Goal: Check status: Check status

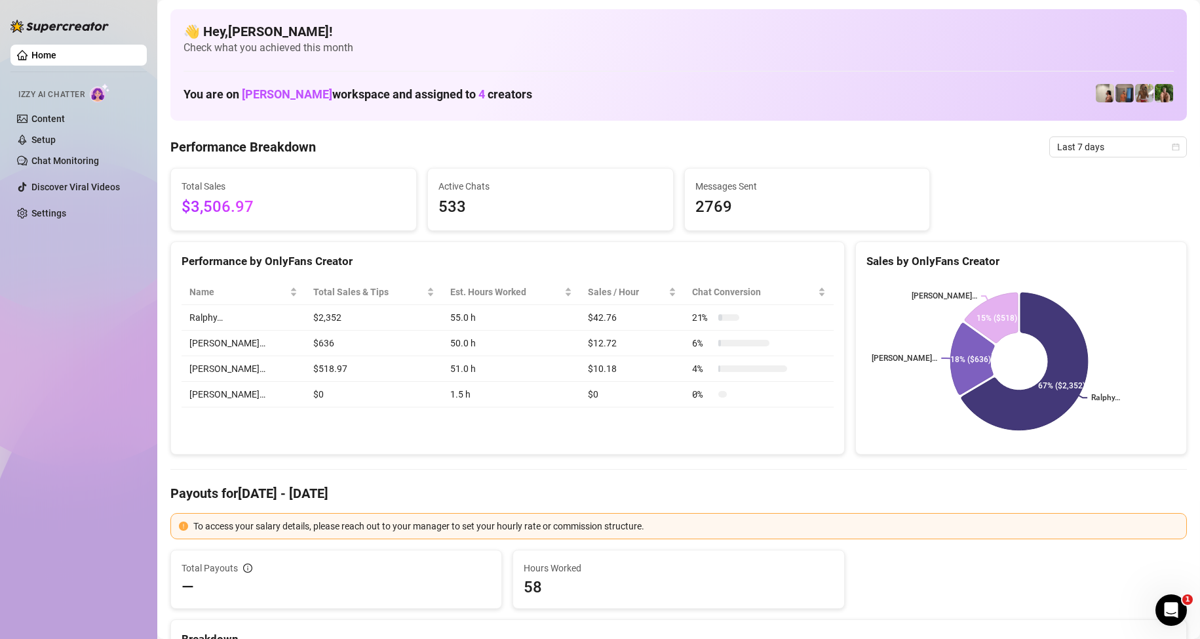
click at [1106, 152] on span "Last 7 days" at bounding box center [1118, 147] width 122 height 20
click at [1072, 256] on div "Custom date" at bounding box center [1107, 257] width 117 height 14
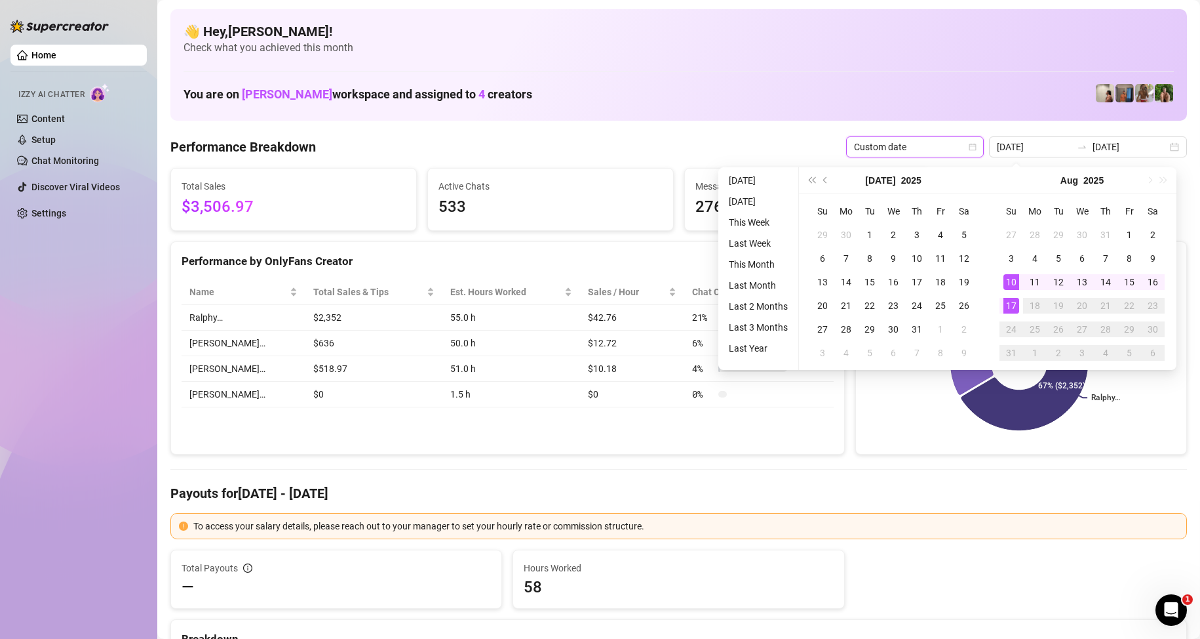
type input "[DATE]"
click at [1002, 309] on td "17" at bounding box center [1012, 306] width 24 height 24
click at [1006, 309] on div "17" at bounding box center [1012, 306] width 16 height 16
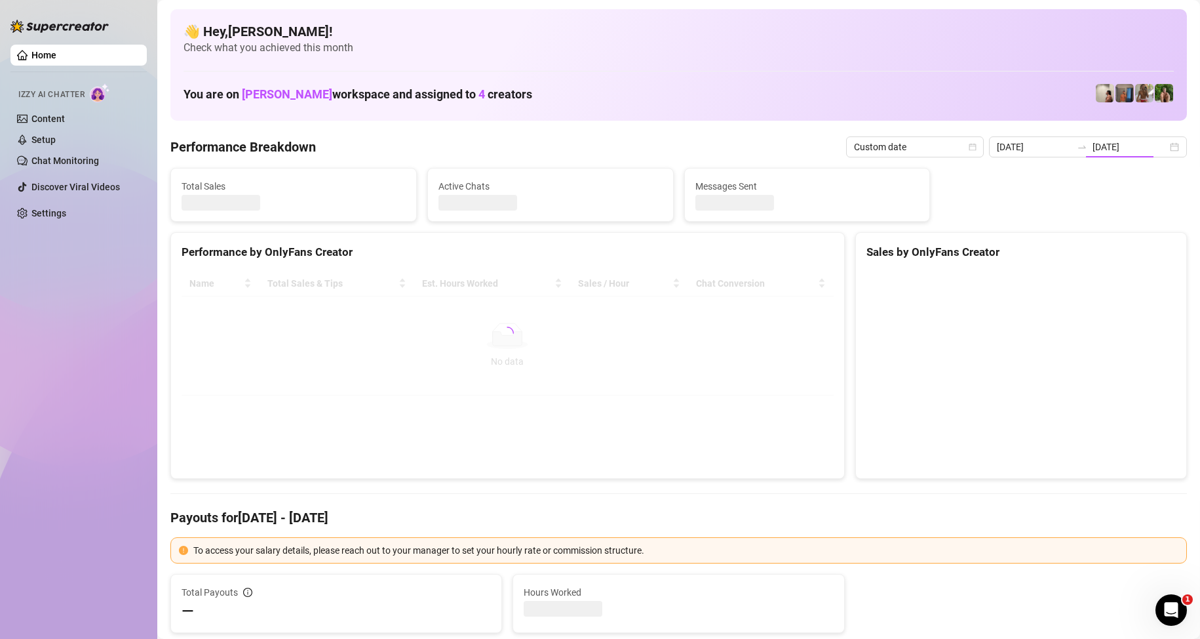
type input "[DATE]"
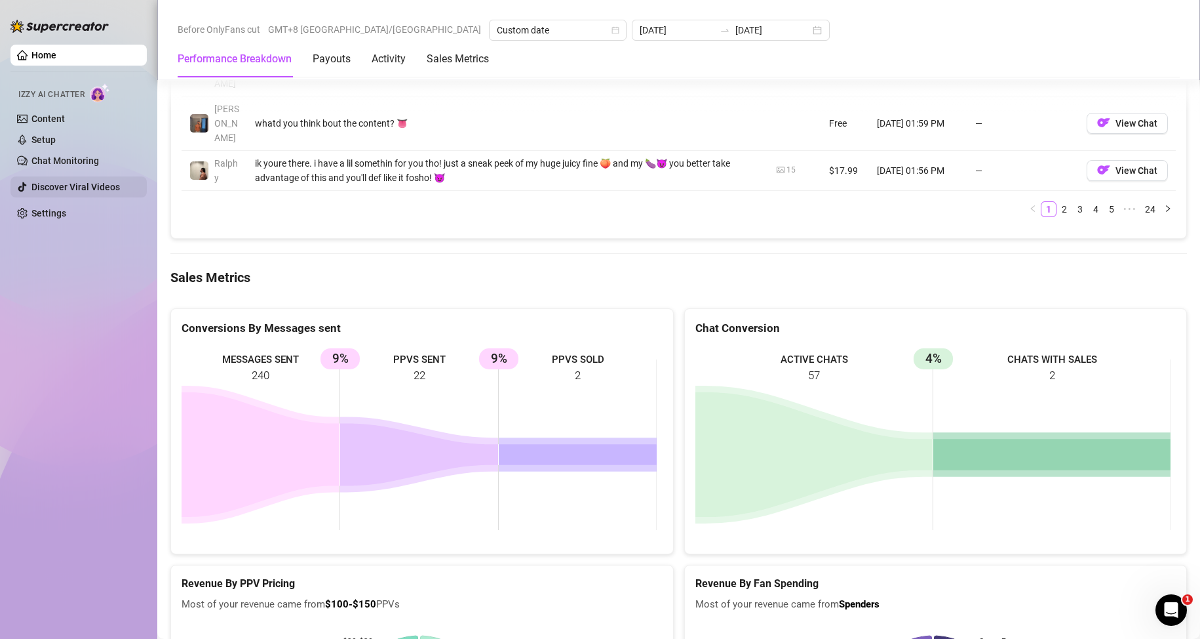
scroll to position [1651, 0]
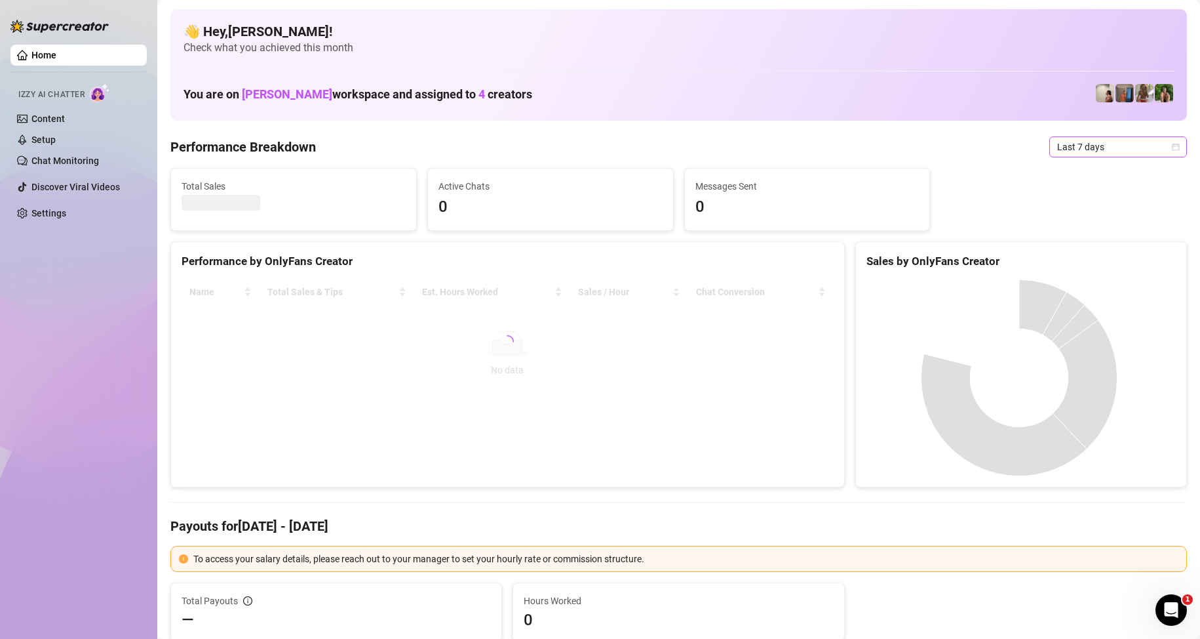
click at [1109, 153] on span "Last 7 days" at bounding box center [1118, 147] width 122 height 20
click at [1077, 254] on div "Custom date" at bounding box center [1107, 257] width 117 height 14
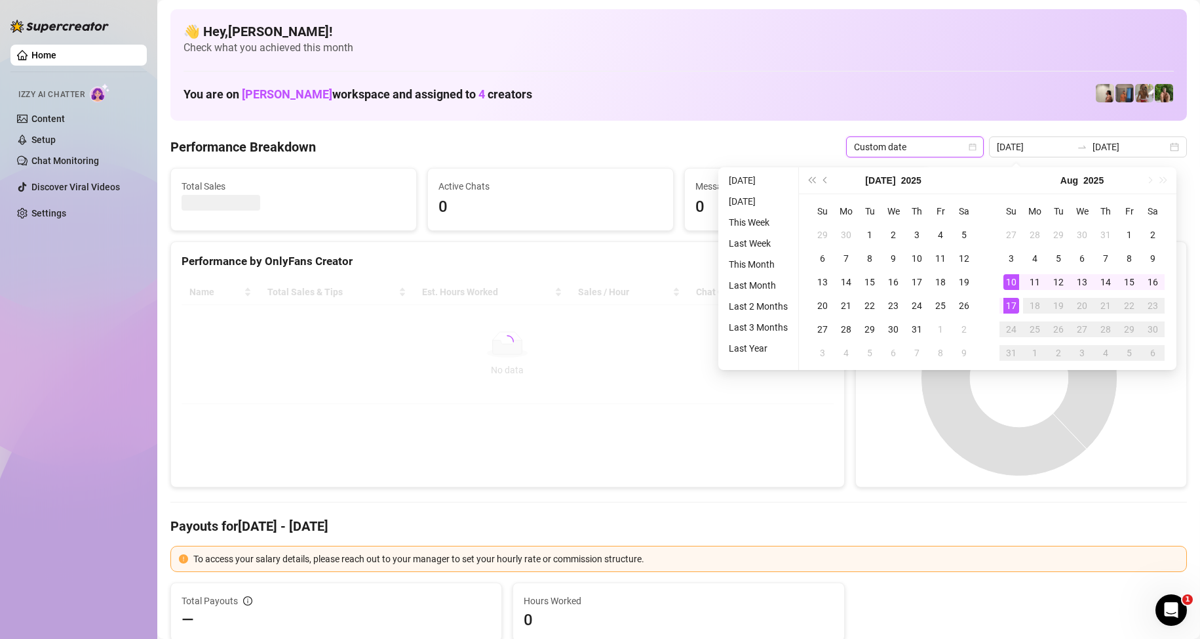
type input "2025-08-17"
click at [1014, 311] on div "17" at bounding box center [1012, 306] width 16 height 16
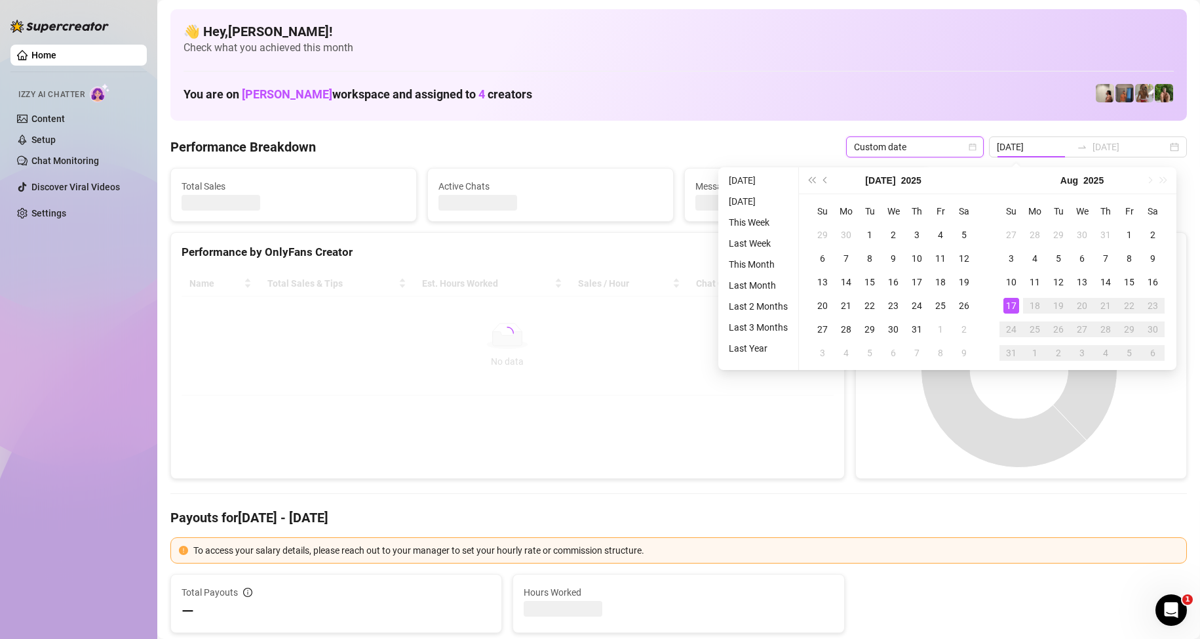
click at [1014, 311] on div "17" at bounding box center [1012, 306] width 16 height 16
type input "[DATE]"
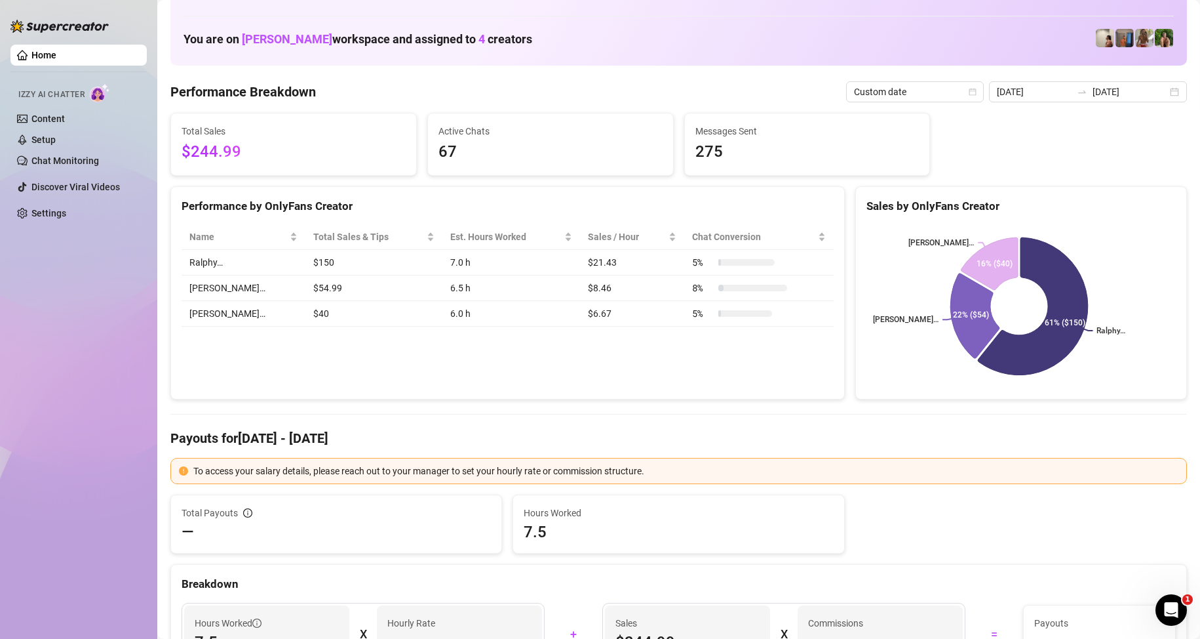
scroll to position [131, 0]
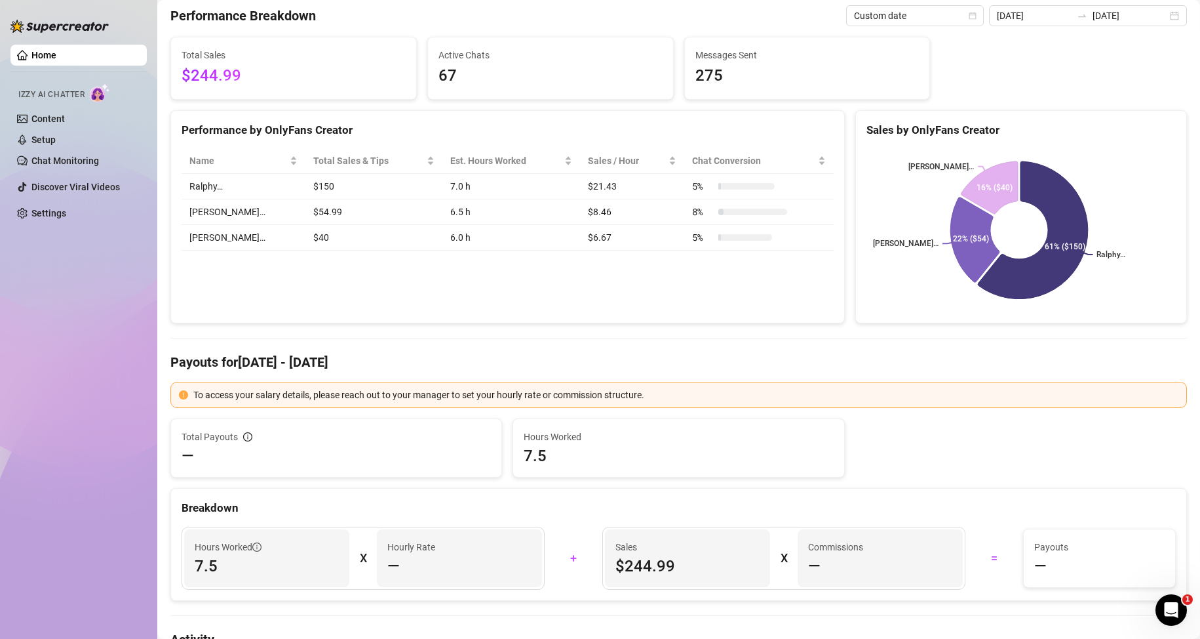
click at [625, 289] on div "Performance by OnlyFans Creator Name Total Sales & Tips Est. Hours Worked Sales…" at bounding box center [507, 217] width 675 height 214
click at [562, 281] on div "Performance by OnlyFans Creator Name Total Sales & Tips Est. Hours Worked Sales…" at bounding box center [507, 217] width 675 height 214
